Goal: Task Accomplishment & Management: Use online tool/utility

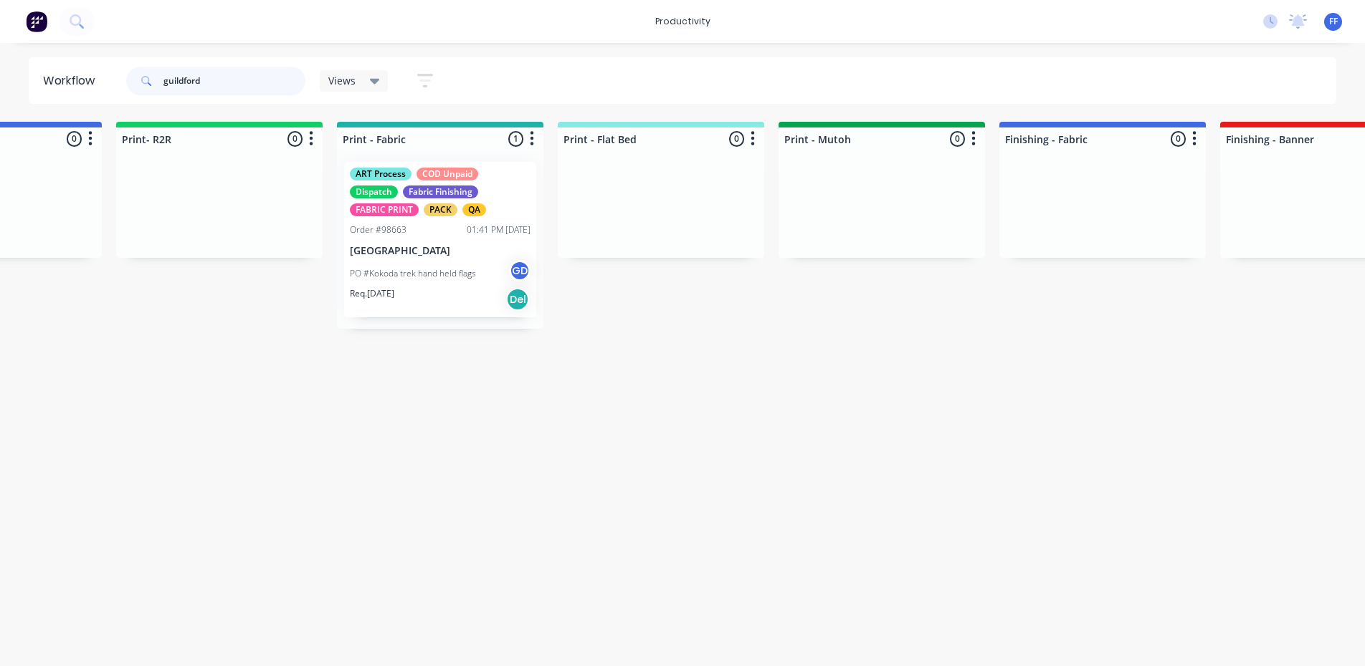
scroll to position [0, 1681]
drag, startPoint x: 124, startPoint y: 79, endPoint x: 85, endPoint y: 70, distance: 40.3
click at [87, 75] on header "Workflow guildford Views Save new view None (Default) edit ART DEPT edit Banner…" at bounding box center [683, 80] width 1308 height 47
type input "agriculture"
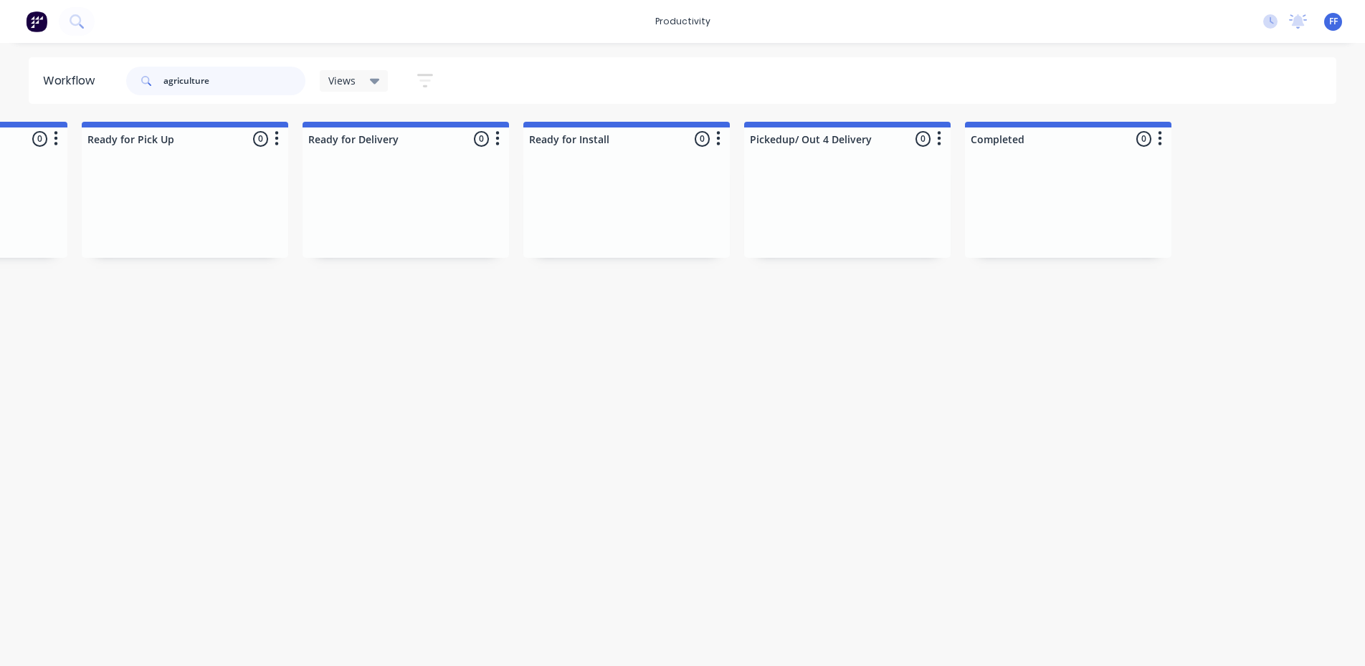
scroll to position [0, 0]
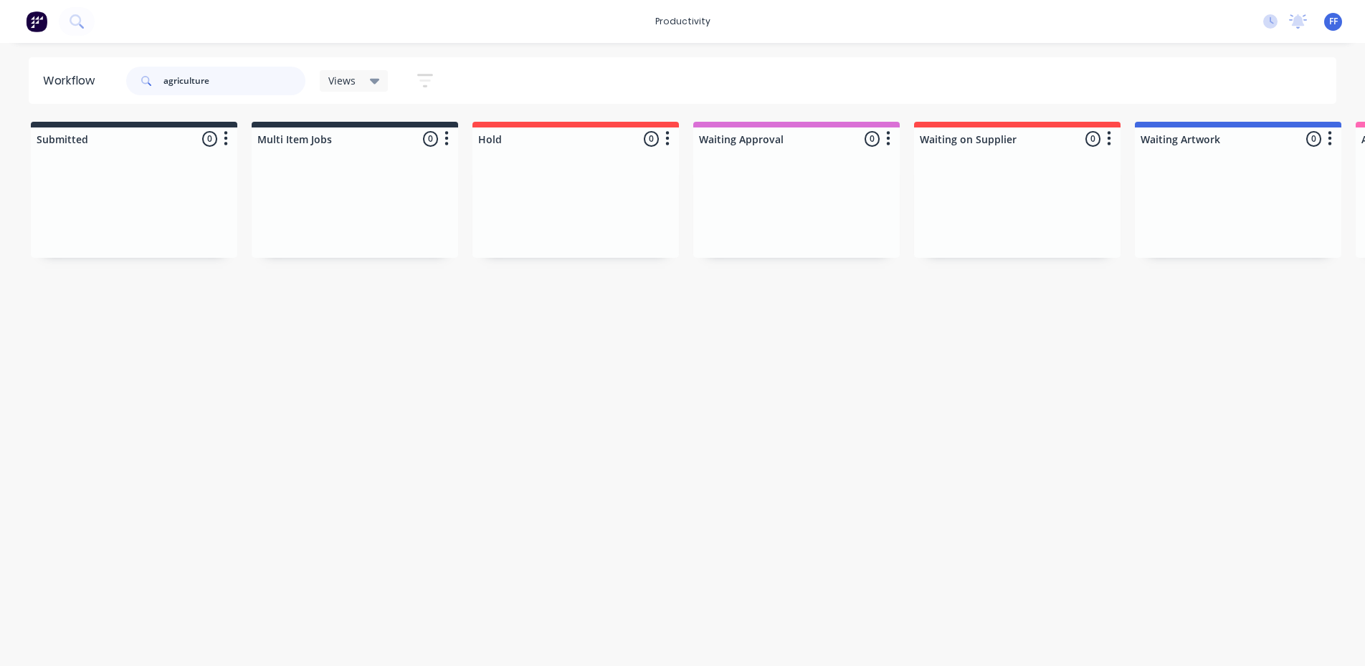
drag, startPoint x: 250, startPoint y: 84, endPoint x: 27, endPoint y: 54, distance: 224.9
click at [27, 54] on div "productivity productivity Workflow Planner Delivery Scheduling Timesheets No ne…" at bounding box center [682, 290] width 1365 height 580
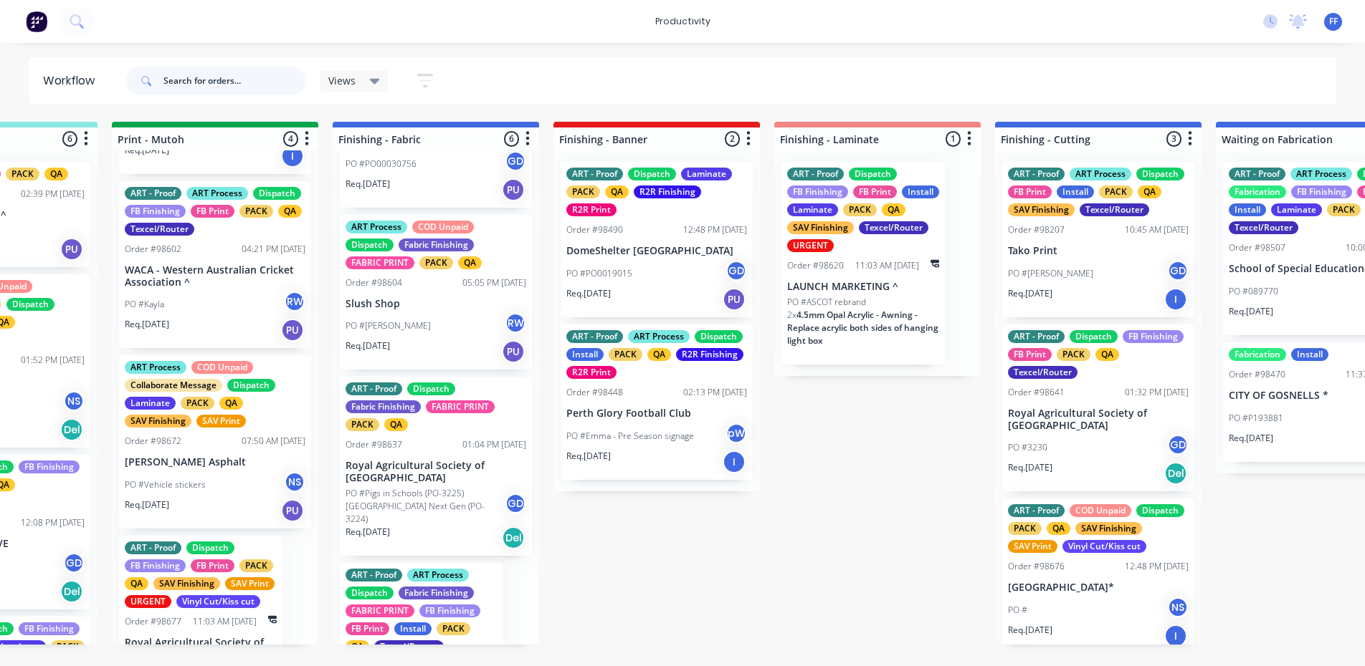
scroll to position [502, 0]
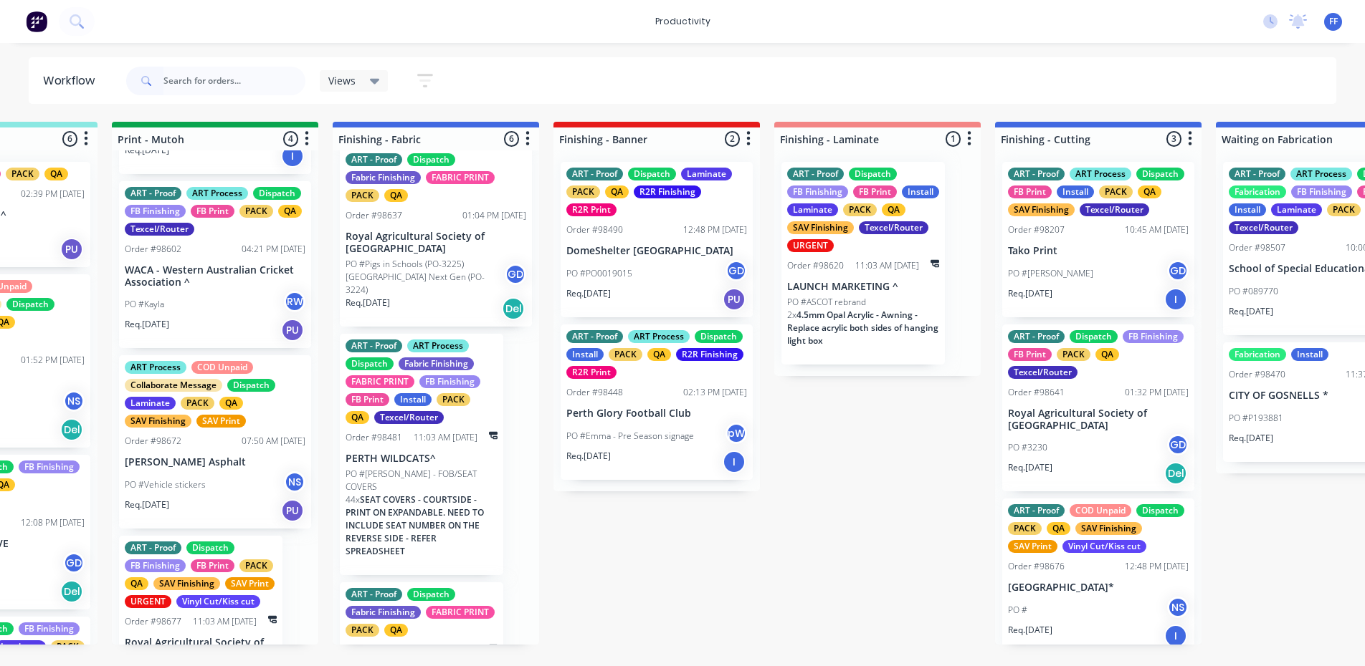
click at [431, 284] on p "PO #Pigs in Schools (PO-3225) [GEOGRAPHIC_DATA] Next Gen (PO-3224)" at bounding box center [424, 277] width 159 height 39
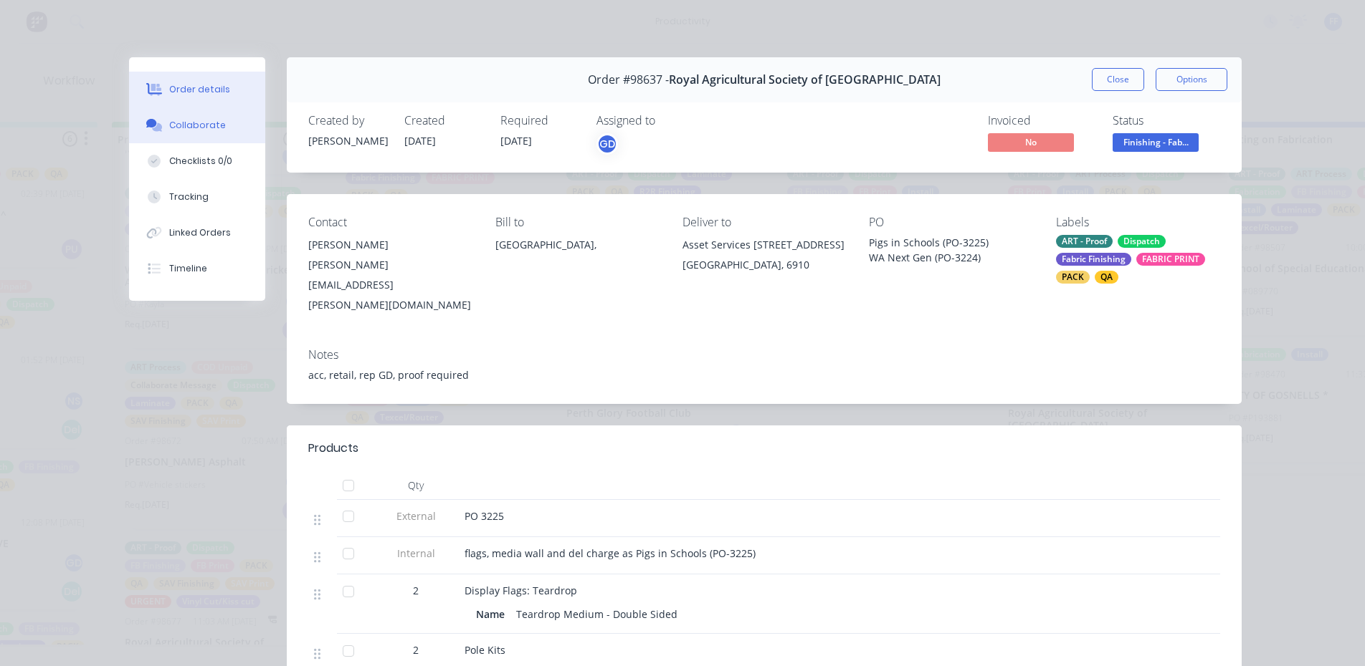
click at [214, 135] on button "Collaborate" at bounding box center [197, 125] width 136 height 36
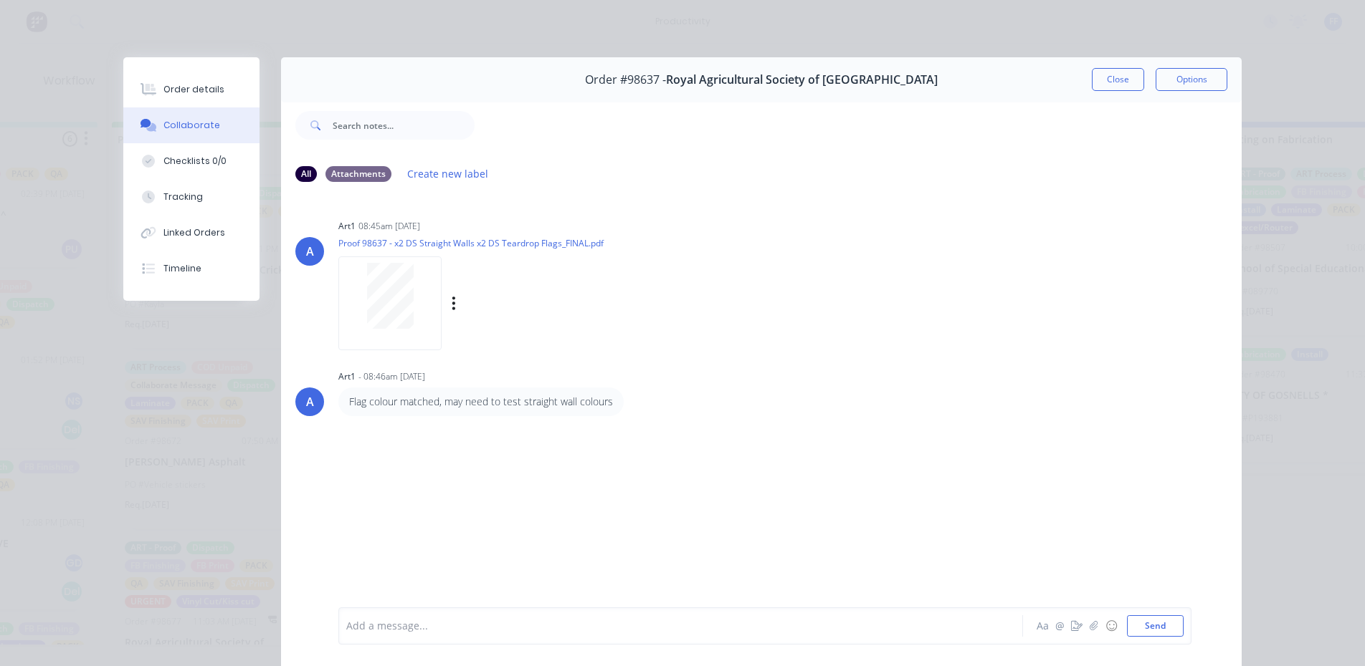
click at [411, 307] on div at bounding box center [390, 296] width 90 height 66
click at [186, 94] on div "Order details" at bounding box center [193, 89] width 61 height 13
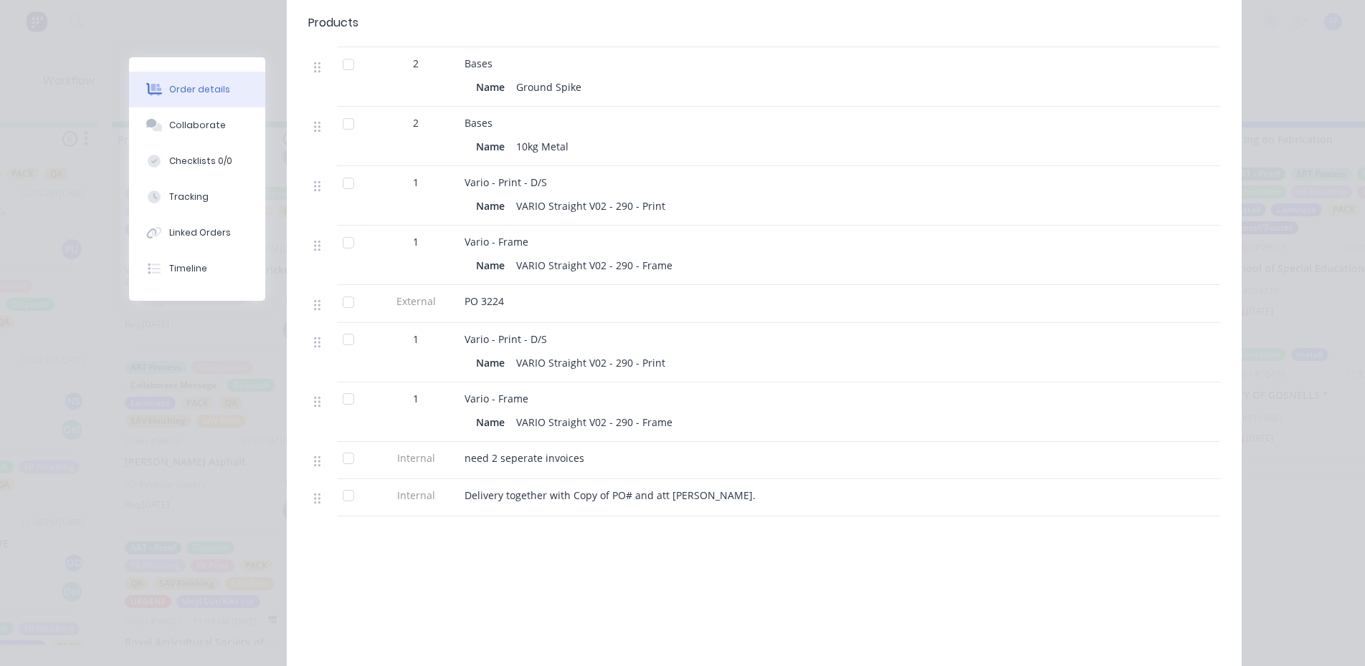
scroll to position [430, 0]
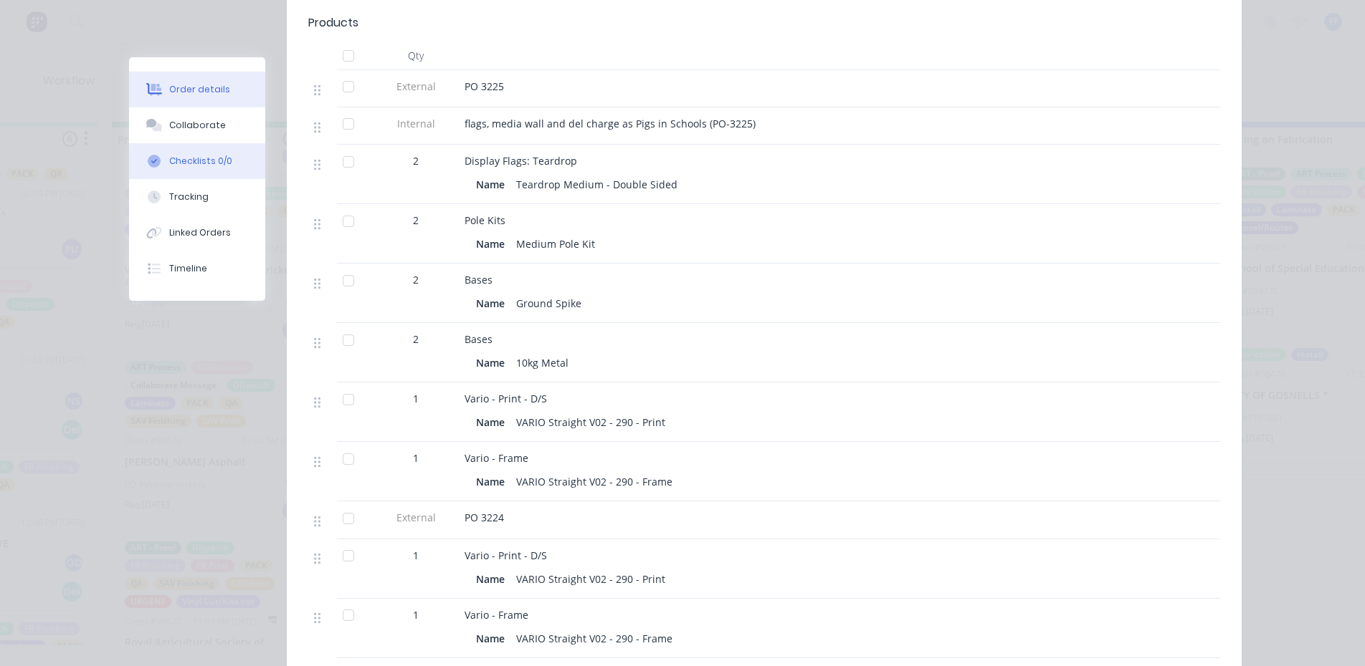
click at [196, 145] on button "Checklists 0/0" at bounding box center [197, 161] width 136 height 36
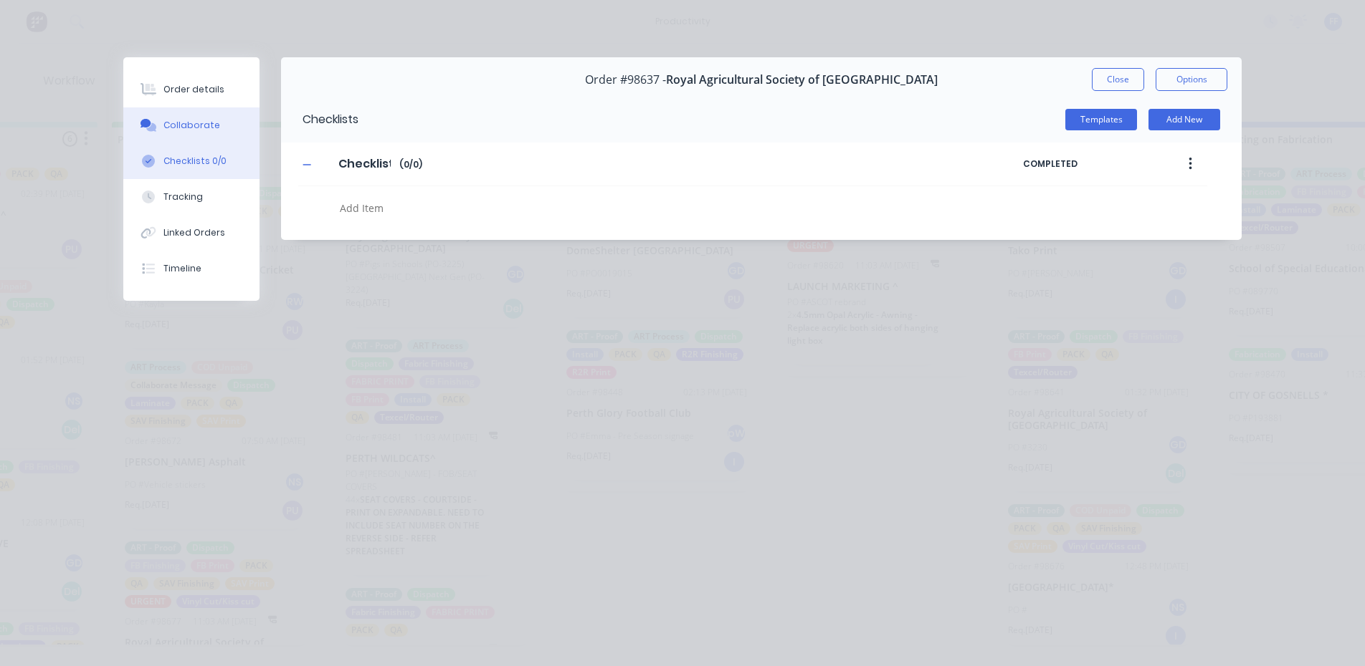
scroll to position [0, 0]
click at [199, 137] on button "Collaborate" at bounding box center [191, 125] width 136 height 36
